Goal: Manage account settings

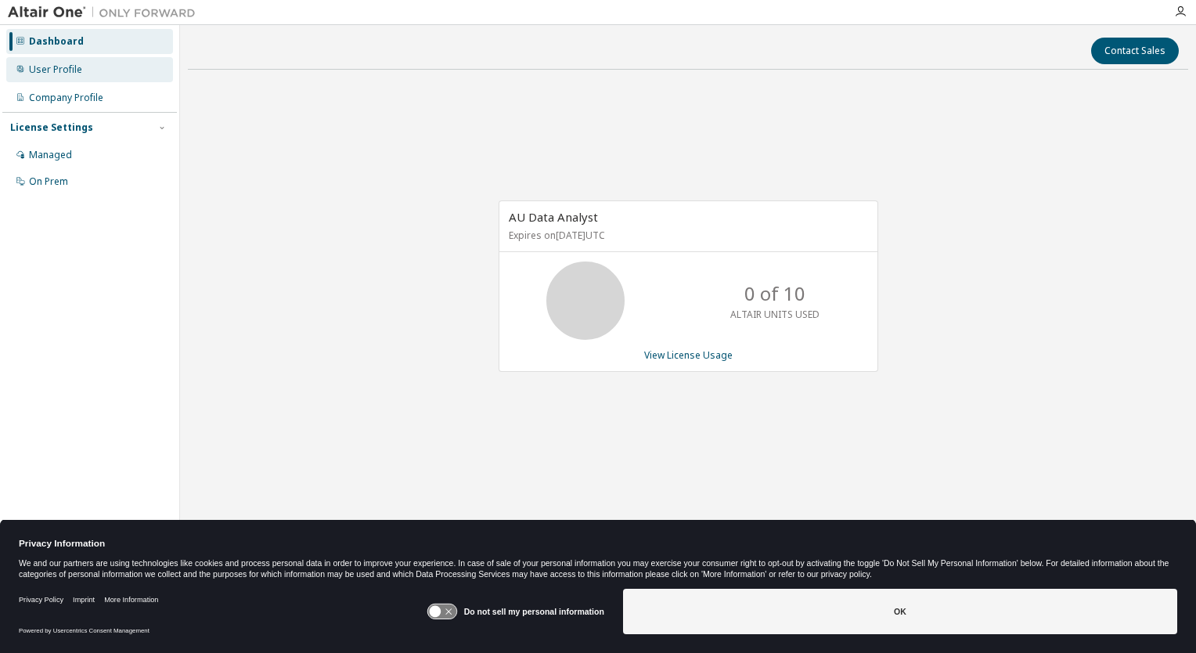
click at [82, 63] on div "User Profile" at bounding box center [89, 69] width 167 height 25
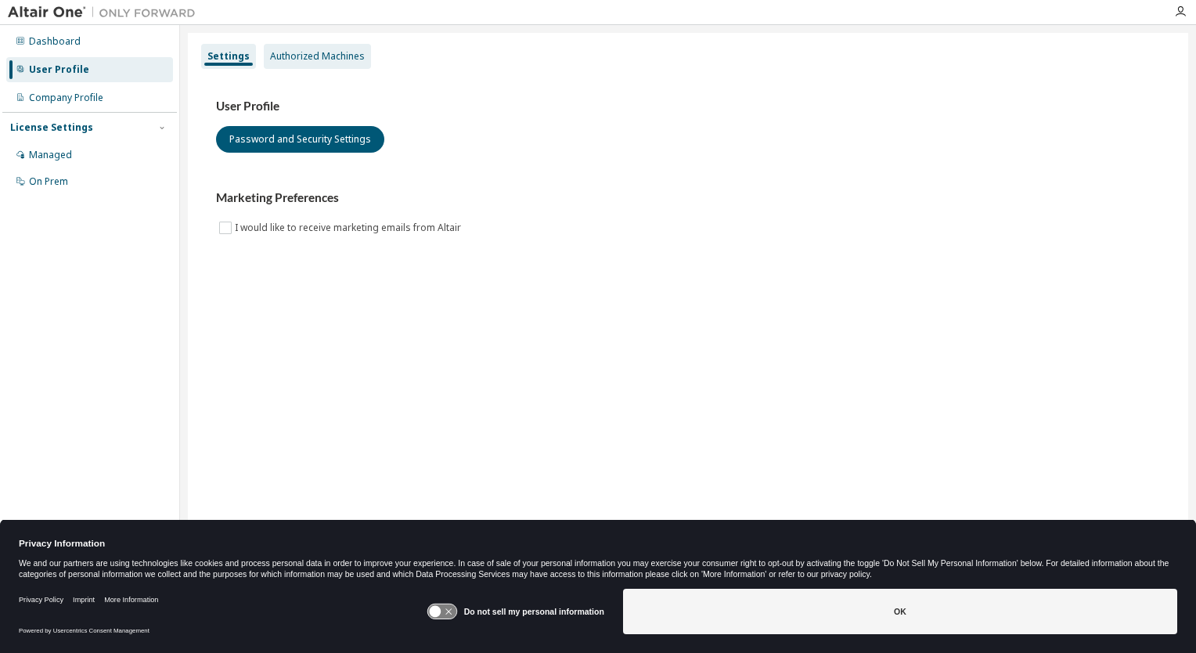
click at [319, 65] on div "Authorized Machines" at bounding box center [317, 56] width 107 height 25
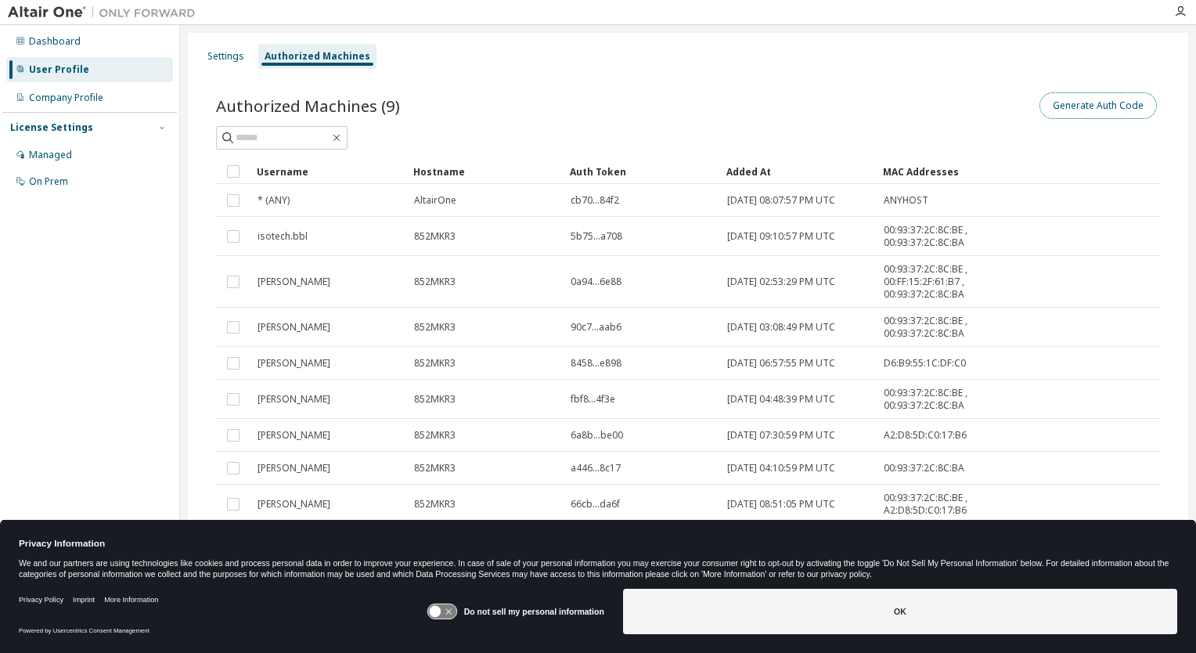
click at [1086, 105] on button "Generate Auth Code" at bounding box center [1097, 105] width 117 height 27
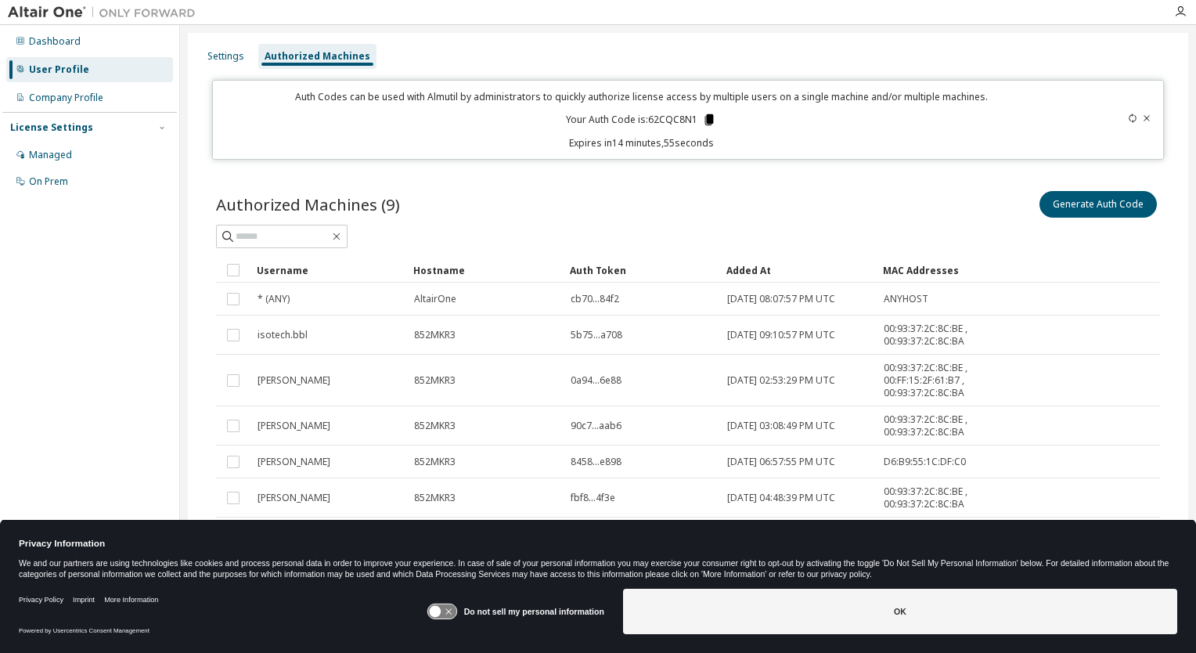
click at [705, 114] on icon at bounding box center [709, 119] width 9 height 11
